Goal: Book appointment/travel/reservation

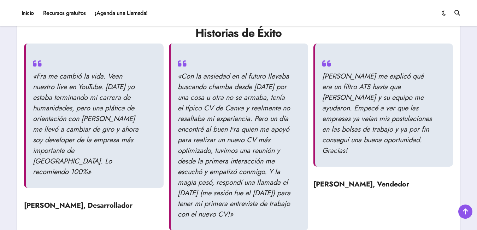
scroll to position [729, 0]
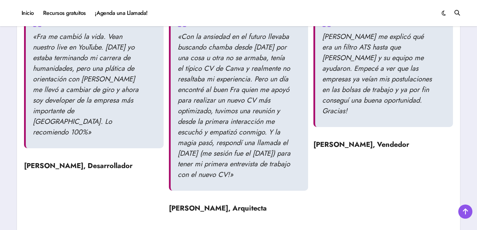
scroll to position [782, 0]
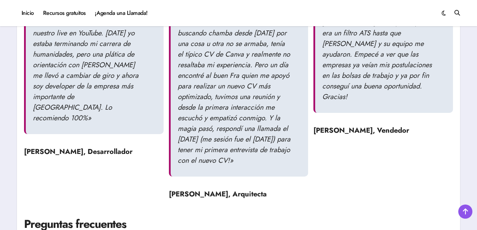
click at [424, 189] on div "«Fra me cambió la vida. Vean nuestro live en YouTube. [DATE] yo estaba terminan…" at bounding box center [238, 97] width 429 height 215
click at [425, 167] on div "«Fra me cambió la vida. Vean nuestro live en YouTube. [DATE] yo estaba terminan…" at bounding box center [238, 97] width 429 height 215
drag, startPoint x: 478, startPoint y: 149, endPoint x: 419, endPoint y: 206, distance: 82.2
click at [319, 172] on div "«Fra me cambió la vida. Vean nuestro live en YouTube. [DATE] yo estaba terminan…" at bounding box center [238, 97] width 429 height 215
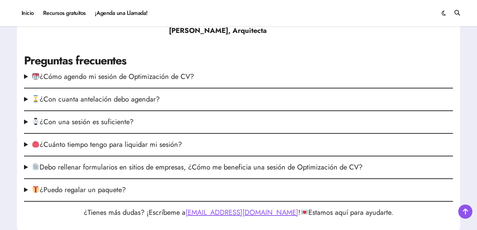
scroll to position [965, 0]
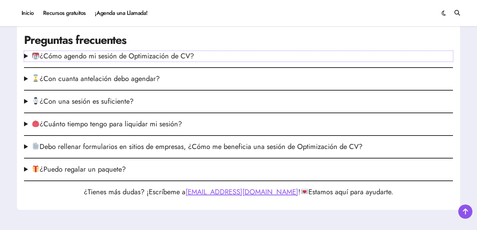
click at [165, 59] on summary "¿Cómo agendo mi sesión de Optimización de CV?" at bounding box center [238, 56] width 429 height 11
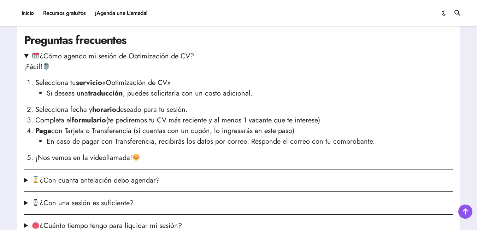
click at [133, 185] on summary "¿Con cuanta antelación debo agendar?" at bounding box center [238, 180] width 429 height 11
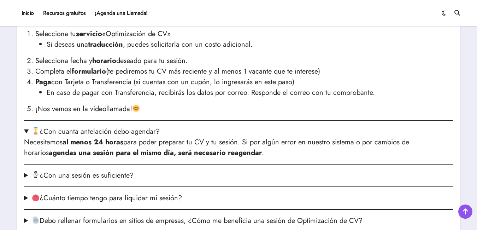
scroll to position [1038, 0]
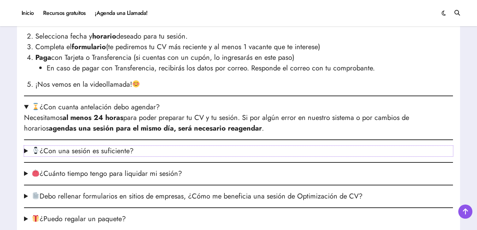
click at [91, 153] on summary "¿Con una sesión es suficiente?" at bounding box center [238, 150] width 429 height 11
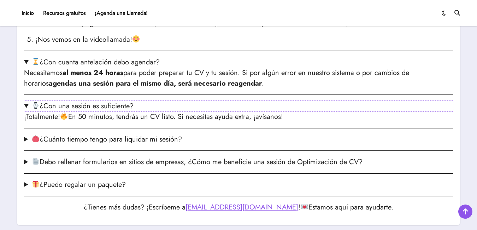
scroll to position [1086, 0]
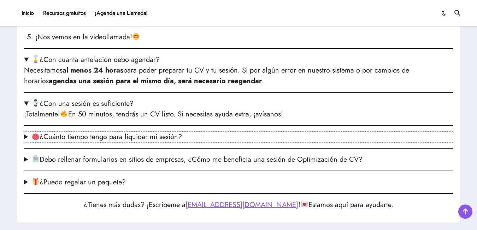
click at [130, 137] on summary "¿Cuánto tiempo tengo para liquidar mi sesión?" at bounding box center [238, 136] width 429 height 11
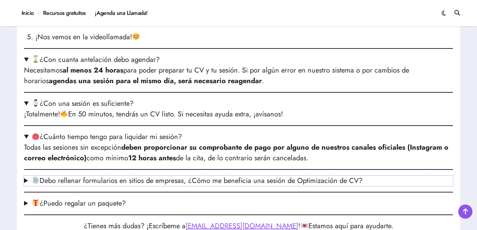
click at [151, 179] on summary "Debo rellenar formularios en sitios de empresas, ¿Cómo me beneficia una sesión …" at bounding box center [238, 180] width 429 height 11
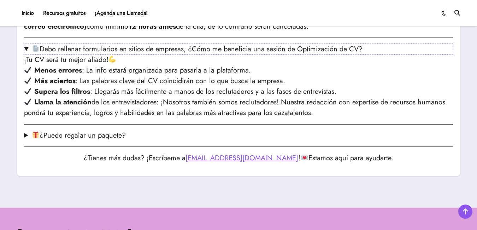
scroll to position [1216, 0]
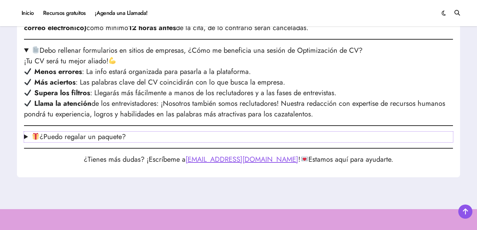
click at [32, 137] on summary "¿Puedo regalar un paquete?" at bounding box center [238, 136] width 429 height 11
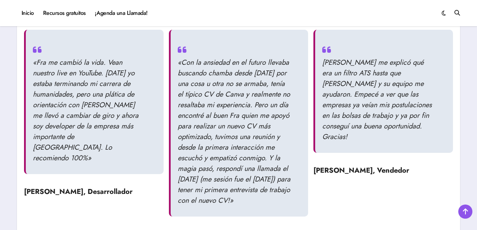
scroll to position [695, 0]
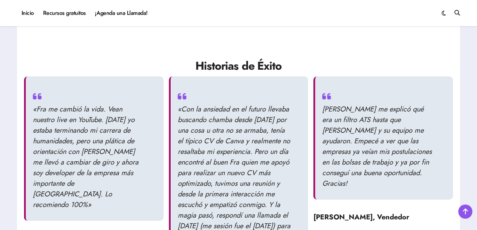
drag, startPoint x: 478, startPoint y: 100, endPoint x: 444, endPoint y: 64, distance: 49.5
click at [444, 64] on div "¿Subes Currículum a todas las bolsas de trabajo y no recibes entrevistas? ¿No s…" at bounding box center [238, 215] width 443 height 1703
drag, startPoint x: 478, startPoint y: 90, endPoint x: 431, endPoint y: 32, distance: 74.1
click at [431, 32] on div at bounding box center [238, 40] width 429 height 36
drag, startPoint x: 477, startPoint y: 78, endPoint x: 415, endPoint y: 3, distance: 97.5
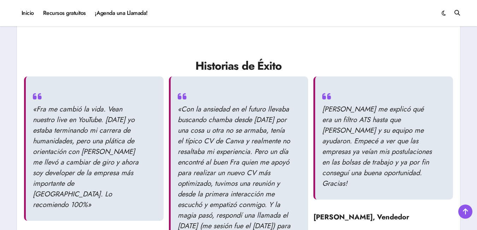
click at [415, 3] on div "Inicio Recursos gratuitos ¡Agenda una Llamada! [PERSON_NAME] el hada de las vac…" at bounding box center [238, 13] width 477 height 26
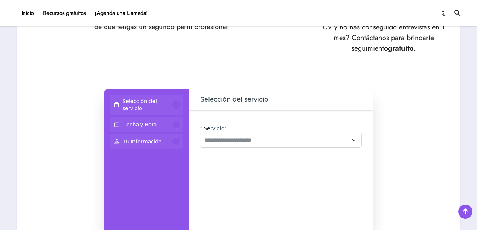
scroll to position [410, 0]
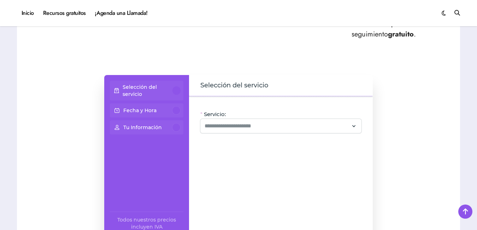
click at [190, 203] on div "Servicio: Oye, hay paquetes especiales con este servicio, ¡consúltalos! CV + Li…" at bounding box center [281, 174] width 184 height 157
drag, startPoint x: 476, startPoint y: 45, endPoint x: 350, endPoint y: 66, distance: 128.4
click at [350, 75] on div "Selección del servicio" at bounding box center [281, 85] width 184 height 21
drag, startPoint x: 478, startPoint y: 66, endPoint x: 237, endPoint y: 156, distance: 258.2
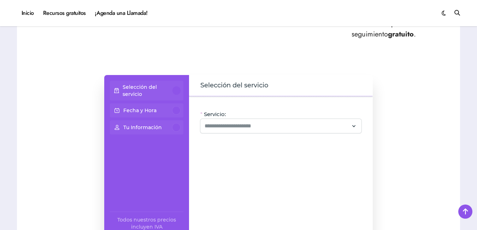
click at [237, 156] on div "Servicio: Oye, hay paquetes especiales con este servicio, ¡consúltalos! CV + Li…" at bounding box center [281, 174] width 184 height 157
click at [245, 81] on span "Selección del servicio" at bounding box center [234, 86] width 68 height 10
click at [178, 86] on div at bounding box center [176, 90] width 8 height 8
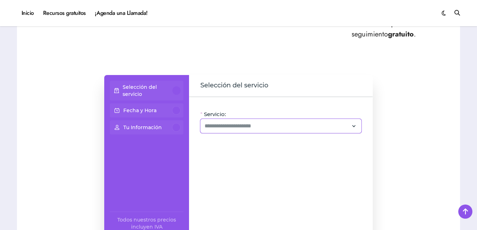
drag, startPoint x: 477, startPoint y: 61, endPoint x: 341, endPoint y: 120, distance: 148.4
click at [341, 120] on div at bounding box center [280, 126] width 161 height 14
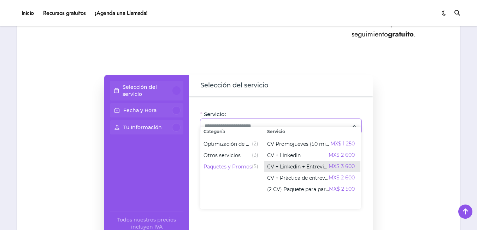
click at [287, 164] on span "CV + Linkedin + Entrevista" at bounding box center [297, 166] width 61 height 7
type input "**********"
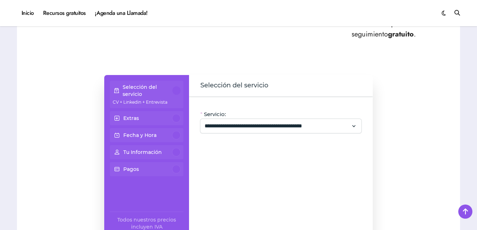
click at [177, 131] on div at bounding box center [176, 135] width 8 height 8
click at [178, 131] on div at bounding box center [176, 135] width 8 height 8
click at [175, 131] on div at bounding box center [176, 135] width 8 height 8
click at [142, 131] on p "Fecha y Hora" at bounding box center [139, 134] width 33 height 7
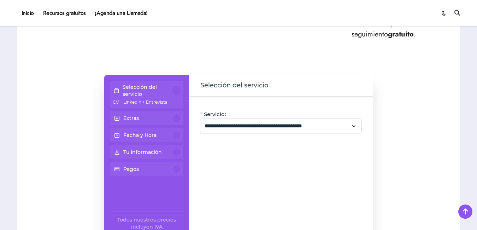
click at [118, 129] on span at bounding box center [117, 135] width 8 height 13
drag, startPoint x: 142, startPoint y: 125, endPoint x: 175, endPoint y: 122, distance: 33.4
click at [175, 131] on div "Fecha y Hora" at bounding box center [147, 135] width 68 height 8
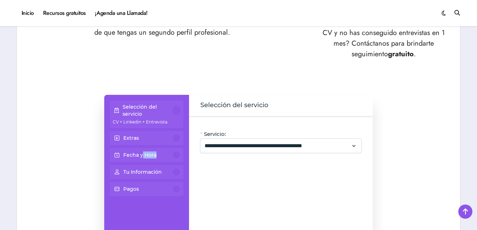
scroll to position [393, 0]
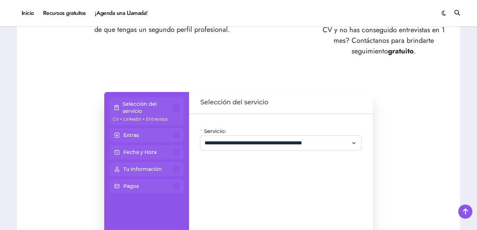
click at [134, 131] on p "Extras" at bounding box center [131, 134] width 16 height 7
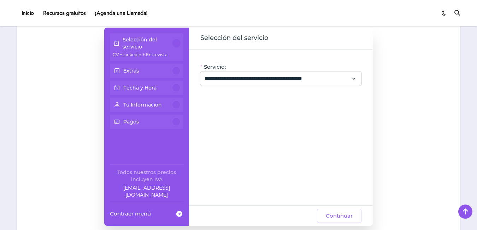
scroll to position [442, 0]
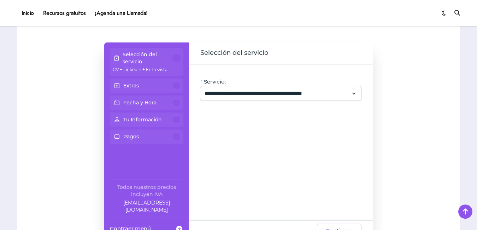
click at [115, 79] on span at bounding box center [117, 85] width 8 height 13
click at [175, 81] on div at bounding box center [176, 85] width 8 height 8
drag, startPoint x: 175, startPoint y: 72, endPoint x: 139, endPoint y: 60, distance: 38.3
click at [139, 67] on span "CV + Linkedin + Entrevista" at bounding box center [140, 69] width 55 height 5
click at [139, 99] on p "Fecha y Hora" at bounding box center [139, 102] width 33 height 7
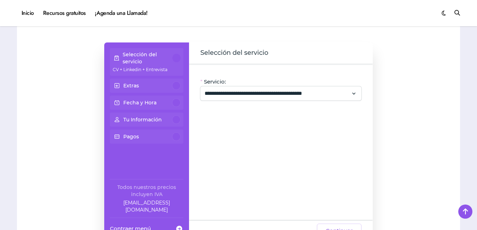
click at [139, 99] on p "Fecha y Hora" at bounding box center [139, 102] width 33 height 7
click at [137, 99] on p "Fecha y Hora" at bounding box center [139, 102] width 33 height 7
click at [134, 99] on p "Fecha y Hora" at bounding box center [139, 102] width 33 height 7
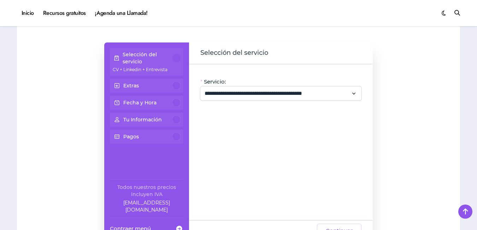
click at [175, 98] on div at bounding box center [176, 102] width 8 height 8
click at [144, 116] on p "Tu Información" at bounding box center [142, 119] width 38 height 7
click at [146, 132] on div "Pagos" at bounding box center [147, 136] width 68 height 8
click at [142, 51] on p "Selección del servicio" at bounding box center [148, 58] width 50 height 14
click at [174, 54] on div at bounding box center [176, 58] width 8 height 8
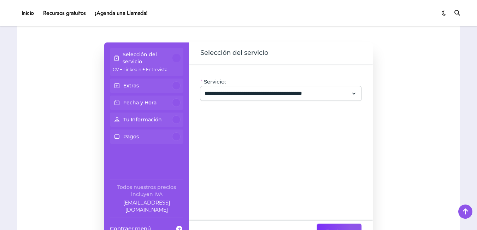
click at [348, 226] on span "Continuar" at bounding box center [339, 230] width 27 height 8
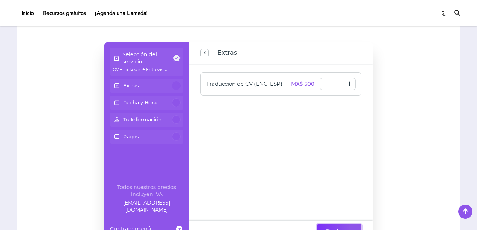
click at [348, 226] on span "Continuar" at bounding box center [339, 230] width 27 height 8
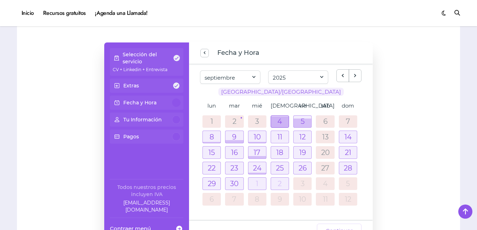
click at [279, 116] on div at bounding box center [280, 121] width 18 height 11
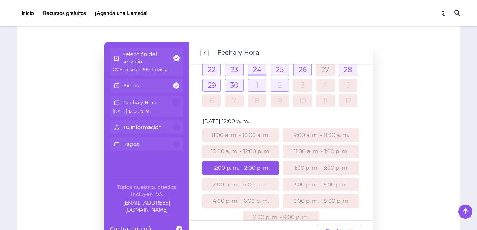
scroll to position [113, 0]
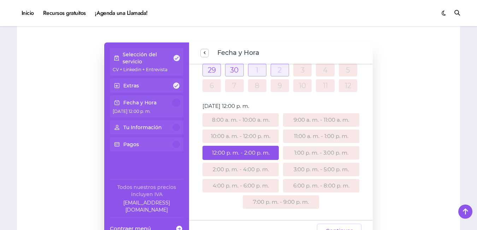
click at [153, 51] on p "Selección del servicio" at bounding box center [148, 58] width 50 height 14
click at [208, 49] on button "previous step" at bounding box center [204, 53] width 8 height 8
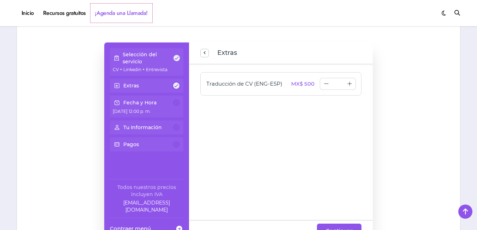
click at [145, 17] on link "¡Agenda una Llamada!" at bounding box center [121, 13] width 62 height 19
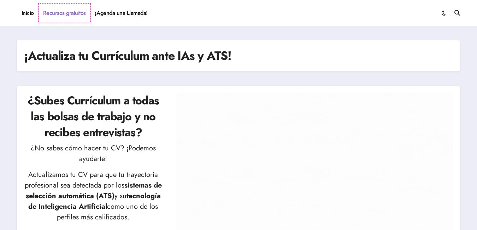
click at [60, 9] on link "Recursos gratuitos" at bounding box center [64, 13] width 52 height 19
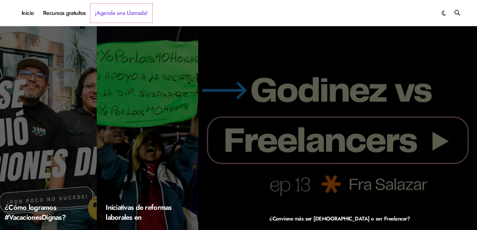
click at [108, 10] on link "¡Agenda una Llamada!" at bounding box center [121, 13] width 62 height 19
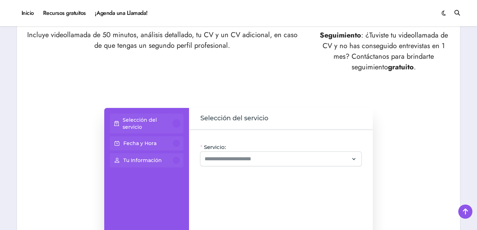
scroll to position [413, 0]
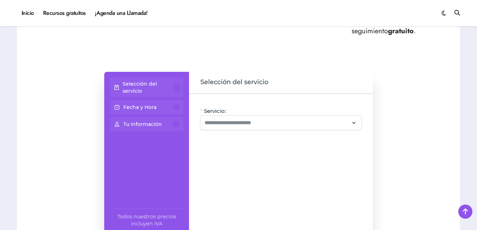
click at [155, 80] on p "Selección del servicio" at bounding box center [148, 87] width 50 height 14
click at [175, 83] on div at bounding box center [176, 87] width 8 height 8
click at [357, 118] on icon at bounding box center [354, 123] width 6 height 10
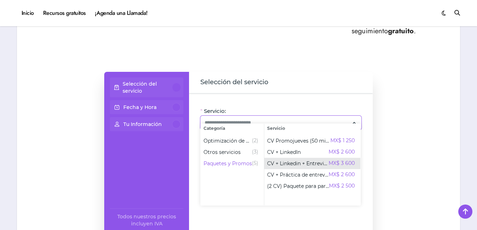
click at [289, 161] on span "CV + Linkedin + Entrevista" at bounding box center [297, 163] width 61 height 7
type input "**********"
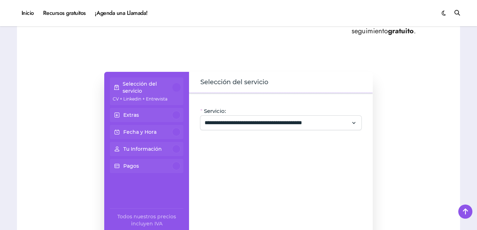
drag, startPoint x: 479, startPoint y: 107, endPoint x: 306, endPoint y: 177, distance: 186.4
click at [306, 177] on div "**********" at bounding box center [281, 171] width 184 height 157
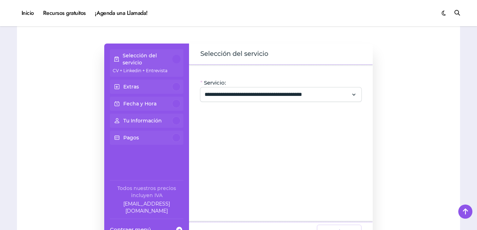
scroll to position [455, 0]
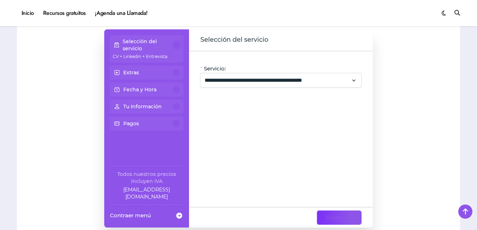
click at [332, 213] on span "Continuar" at bounding box center [339, 217] width 27 height 8
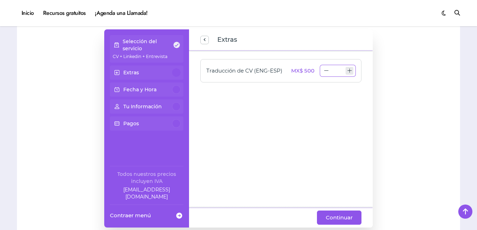
click at [350, 68] on icon "increase number" at bounding box center [349, 70] width 5 height 5
type input "*"
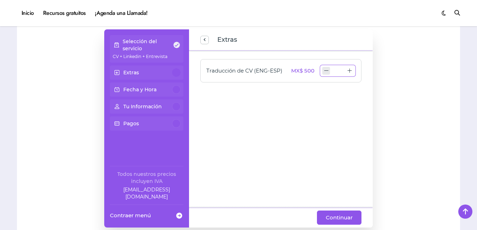
click at [325, 68] on icon "decrease number" at bounding box center [325, 70] width 5 height 5
click at [335, 213] on span "Continuar" at bounding box center [339, 217] width 27 height 8
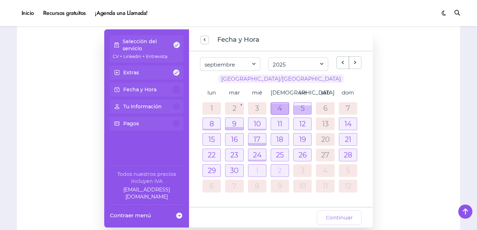
click at [284, 103] on div at bounding box center [280, 108] width 18 height 11
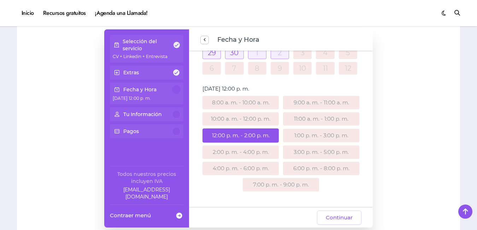
scroll to position [114, 0]
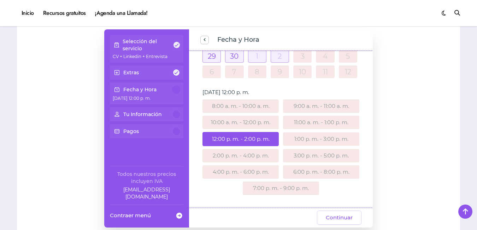
click at [251, 132] on div "12:00 p. m. - 2:00 p. m." at bounding box center [240, 139] width 76 height 14
click at [245, 132] on div "12:00 p. m. - 2:00 p. m." at bounding box center [240, 139] width 76 height 14
click at [331, 213] on span "Continuar" at bounding box center [339, 217] width 27 height 8
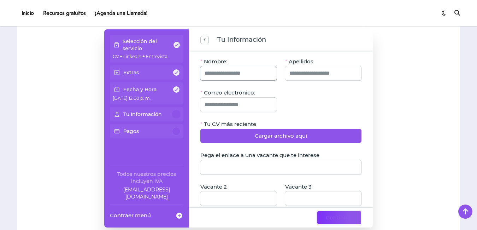
drag, startPoint x: 331, startPoint y: 206, endPoint x: 244, endPoint y: 62, distance: 167.4
click at [244, 62] on div "Tu Información Nombre: Apellidos Correo electrónico: Tu CV más reciente Cargar …" at bounding box center [281, 128] width 184 height 198
click at [244, 66] on input "Nombre:" at bounding box center [238, 73] width 68 height 14
type input "*"
type input "**********"
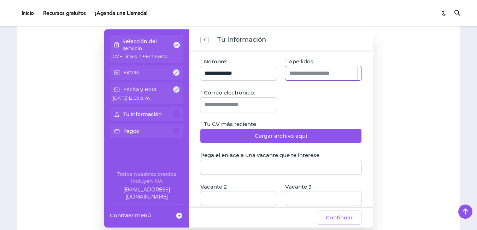
click at [294, 66] on input "Apellidos" at bounding box center [323, 73] width 68 height 14
type input "**********"
click at [248, 98] on input "Correo electrónico:" at bounding box center [238, 104] width 68 height 14
type input "**********"
